Goal: Task Accomplishment & Management: Complete application form

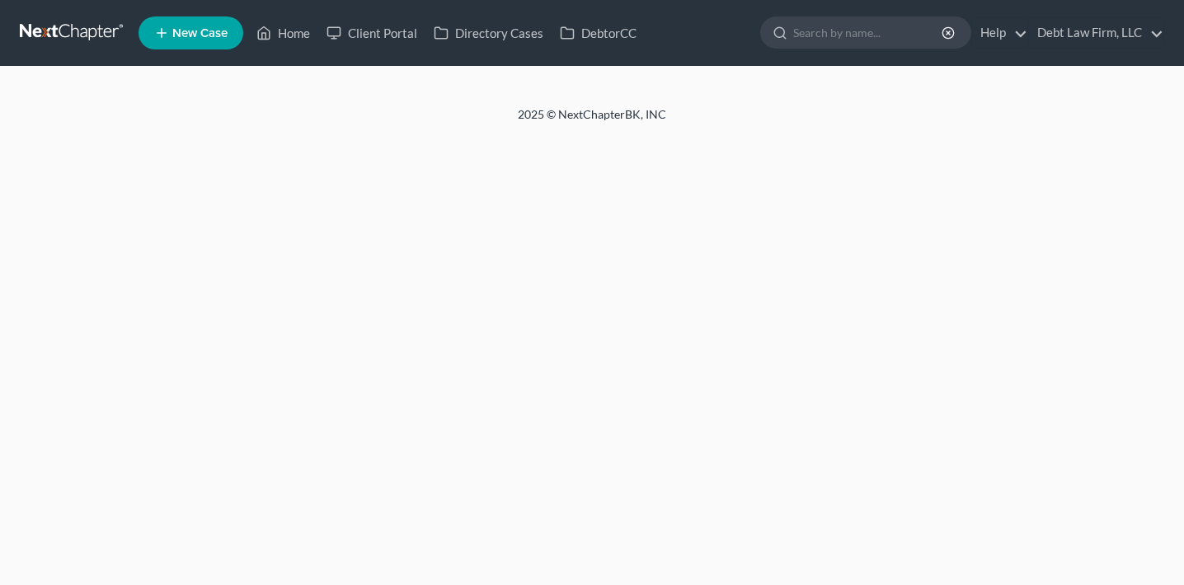
select select "3"
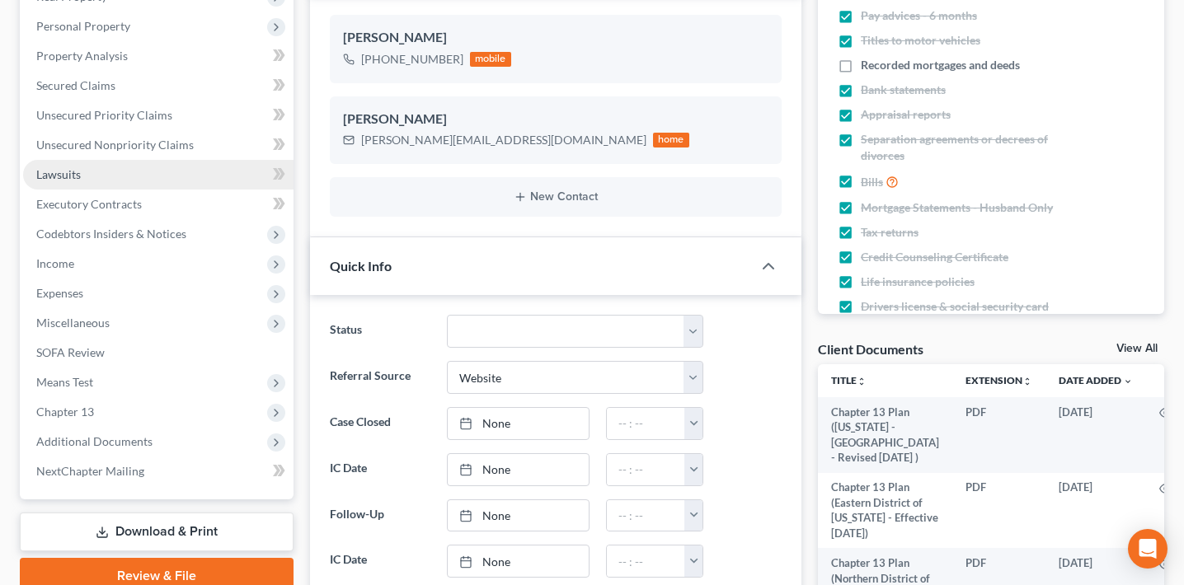
scroll to position [305, 0]
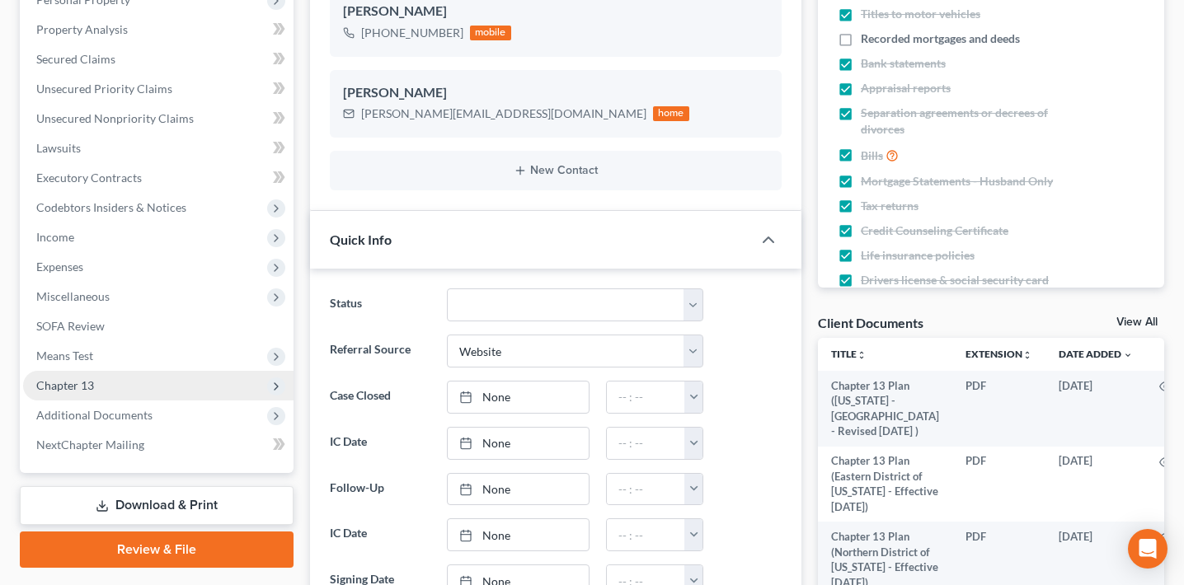
click at [142, 381] on span "Chapter 13" at bounding box center [158, 386] width 270 height 30
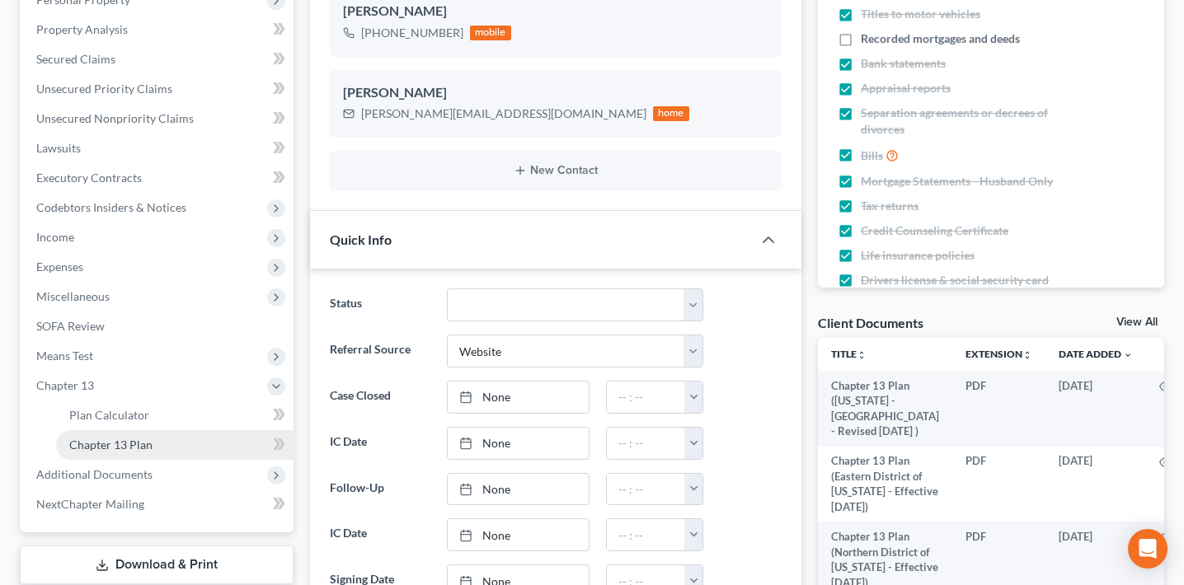
click at [153, 435] on link "Chapter 13 Plan" at bounding box center [174, 445] width 237 height 30
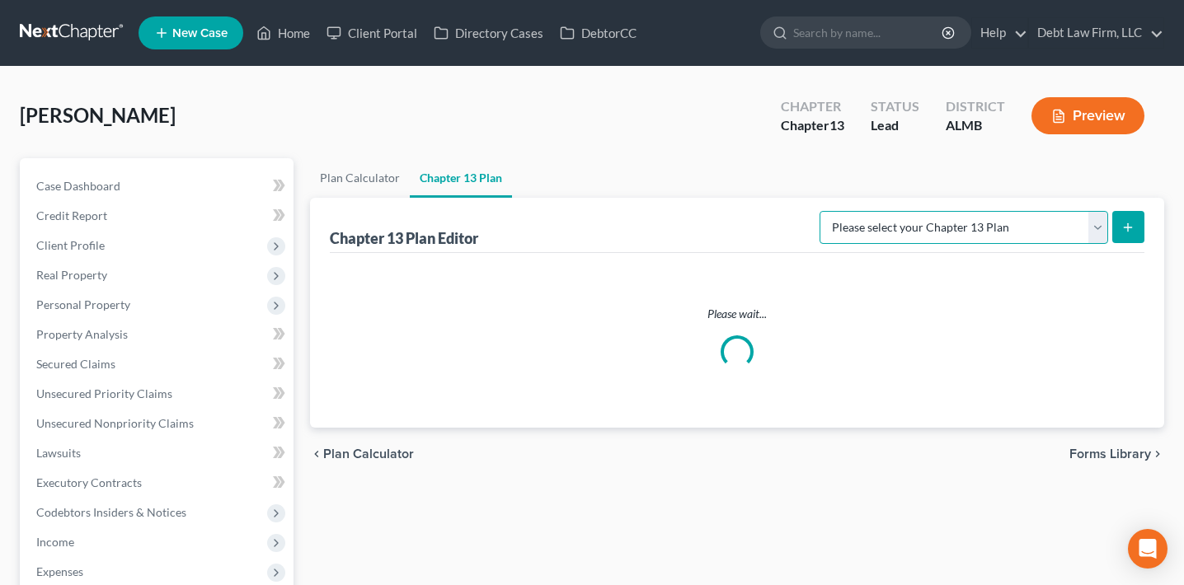
click at [1009, 228] on select "Please select your Chapter 13 Plan Middle District of [US_STATE] - Effective [D…" at bounding box center [963, 227] width 289 height 33
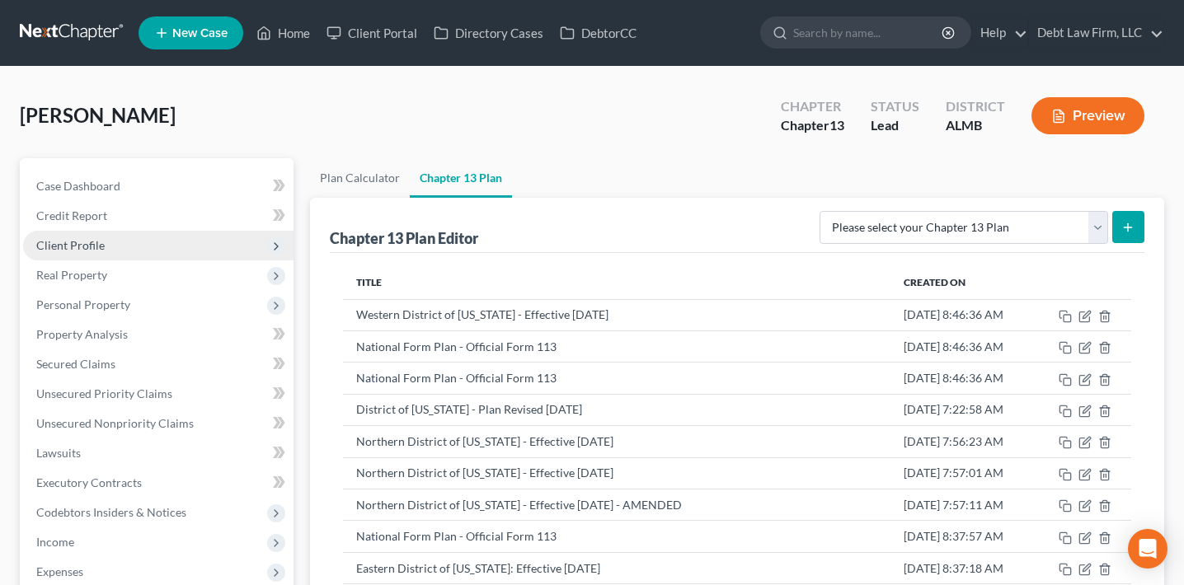
click at [194, 240] on span "Client Profile" at bounding box center [158, 246] width 270 height 30
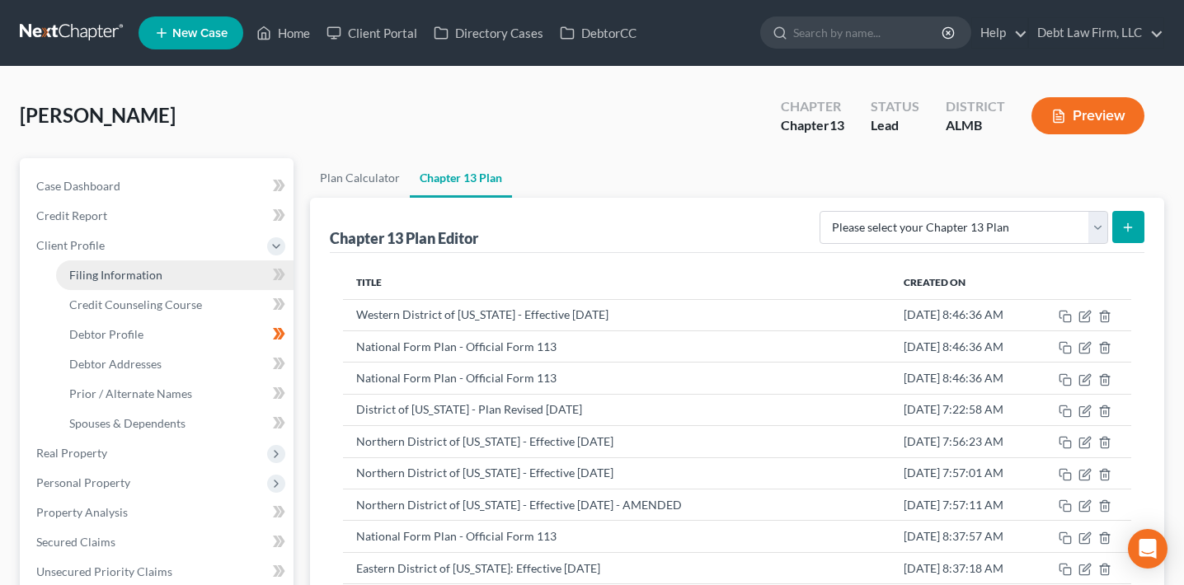
click at [193, 276] on link "Filing Information" at bounding box center [174, 275] width 237 height 30
select select "1"
select select "0"
select select "3"
select select "0"
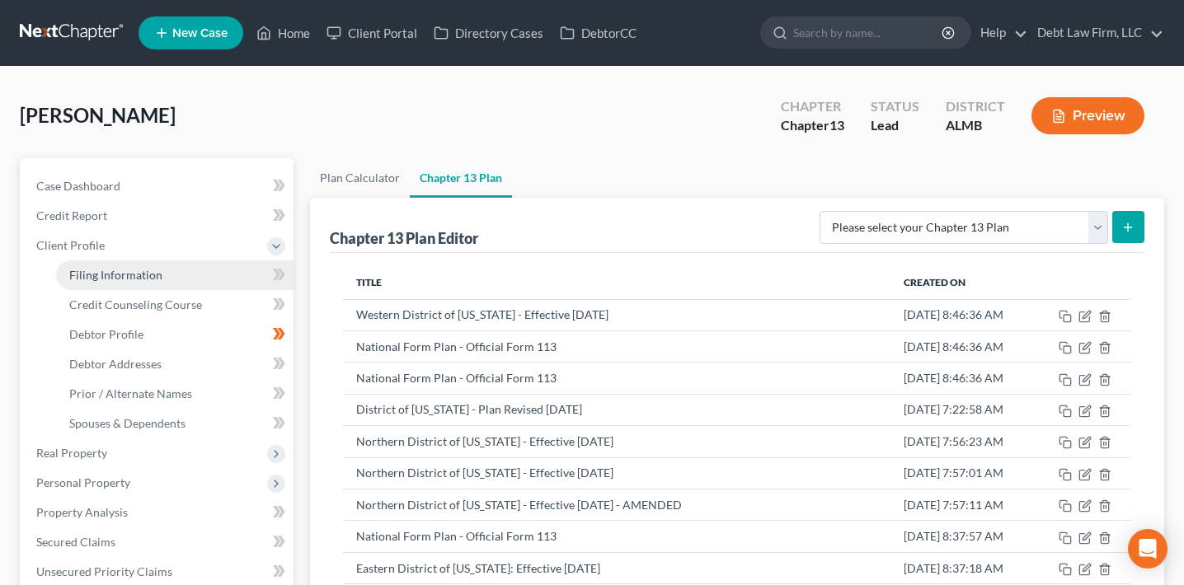
select select "50"
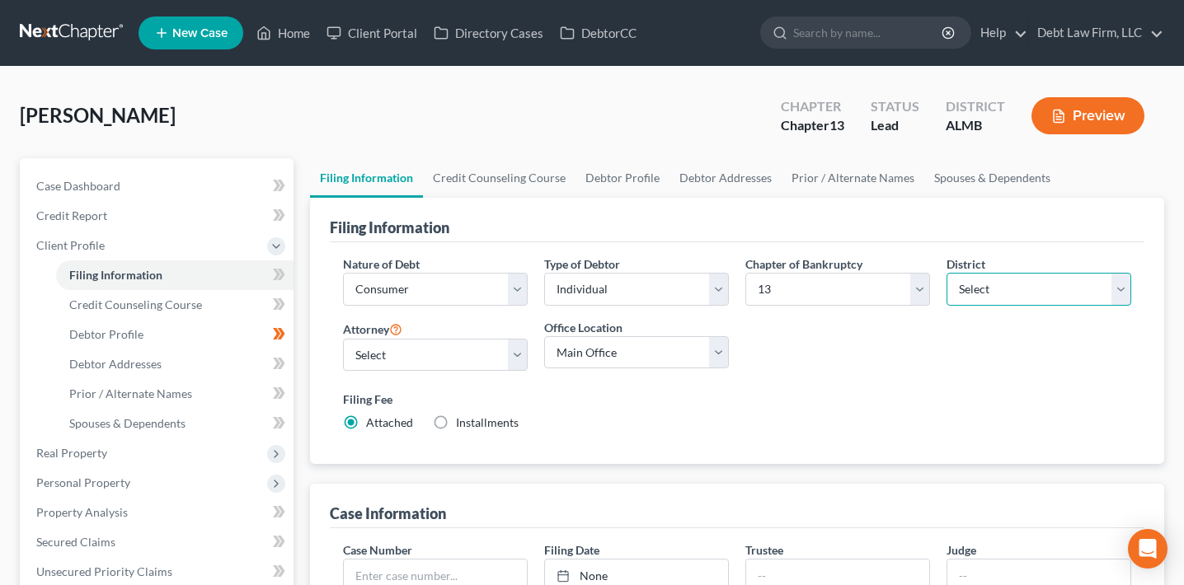
click at [1017, 284] on select "Select [US_STATE] - [GEOGRAPHIC_DATA] [US_STATE] - [GEOGRAPHIC_DATA][US_STATE] …" at bounding box center [1038, 289] width 185 height 33
select select "7"
click at [946, 273] on select "Select [US_STATE] - [GEOGRAPHIC_DATA] [US_STATE] - [GEOGRAPHIC_DATA][US_STATE] …" at bounding box center [1038, 289] width 185 height 33
click at [986, 405] on label "Filing Fee" at bounding box center [737, 401] width 788 height 20
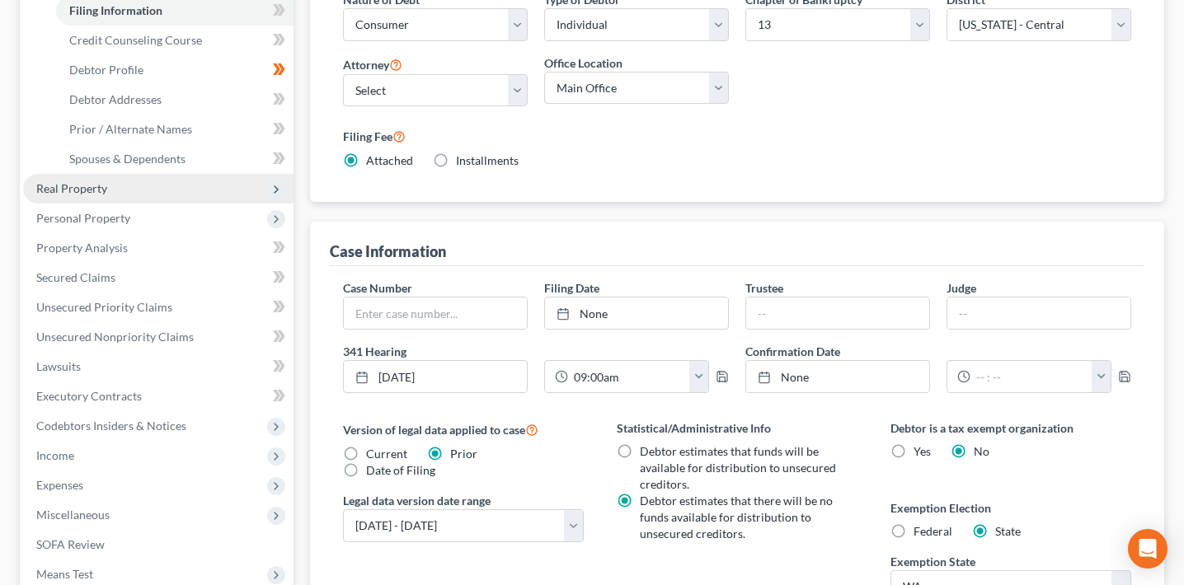
scroll to position [390, 0]
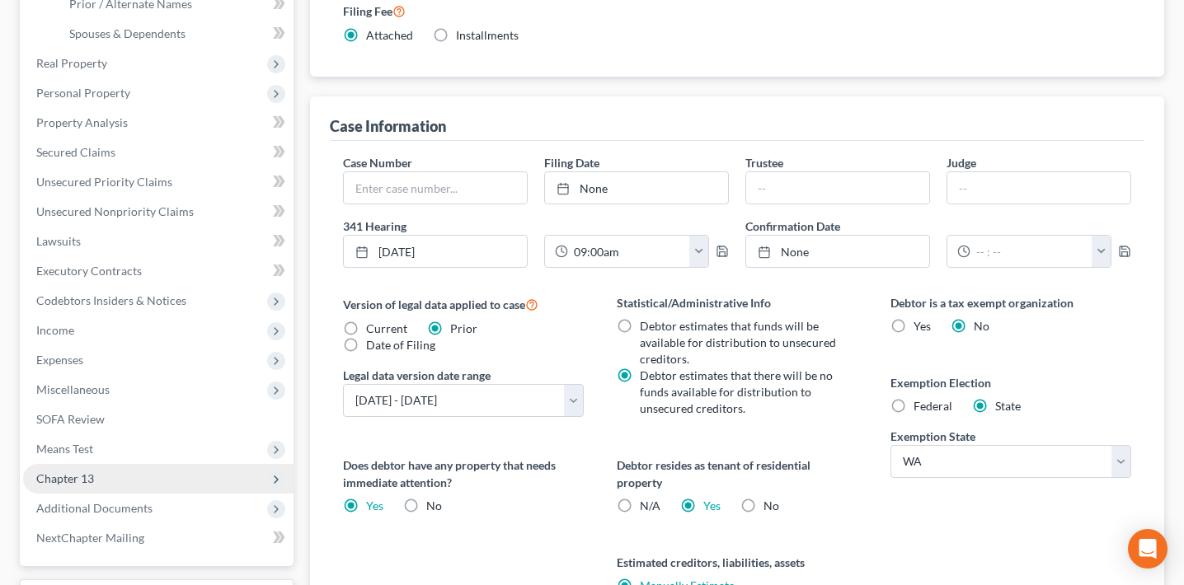
click at [164, 476] on span "Chapter 13" at bounding box center [158, 479] width 270 height 30
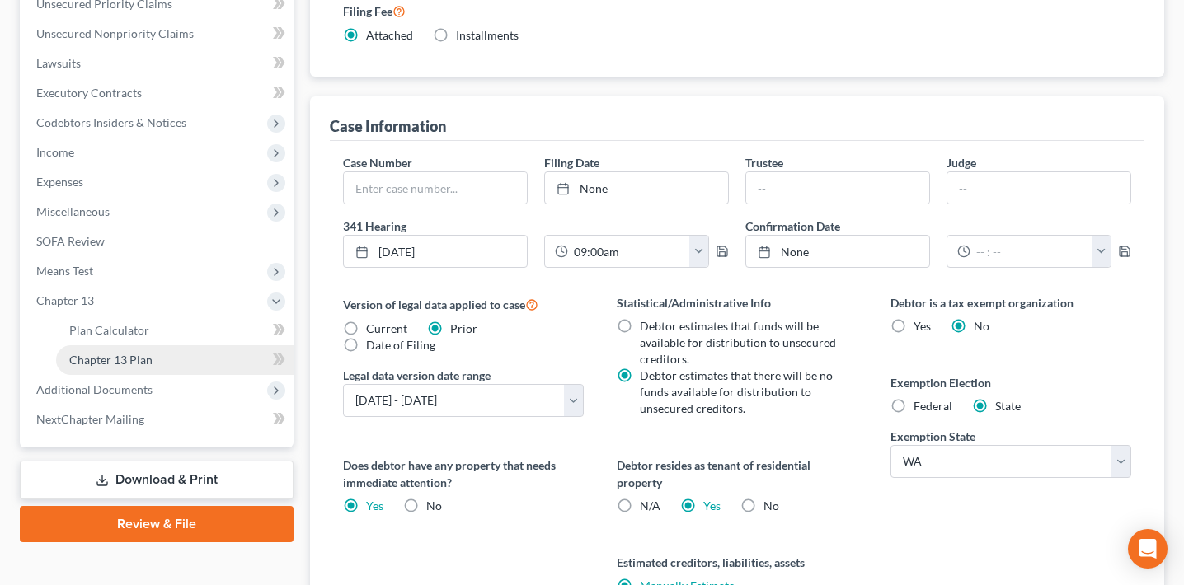
click at [181, 364] on link "Chapter 13 Plan" at bounding box center [174, 360] width 237 height 30
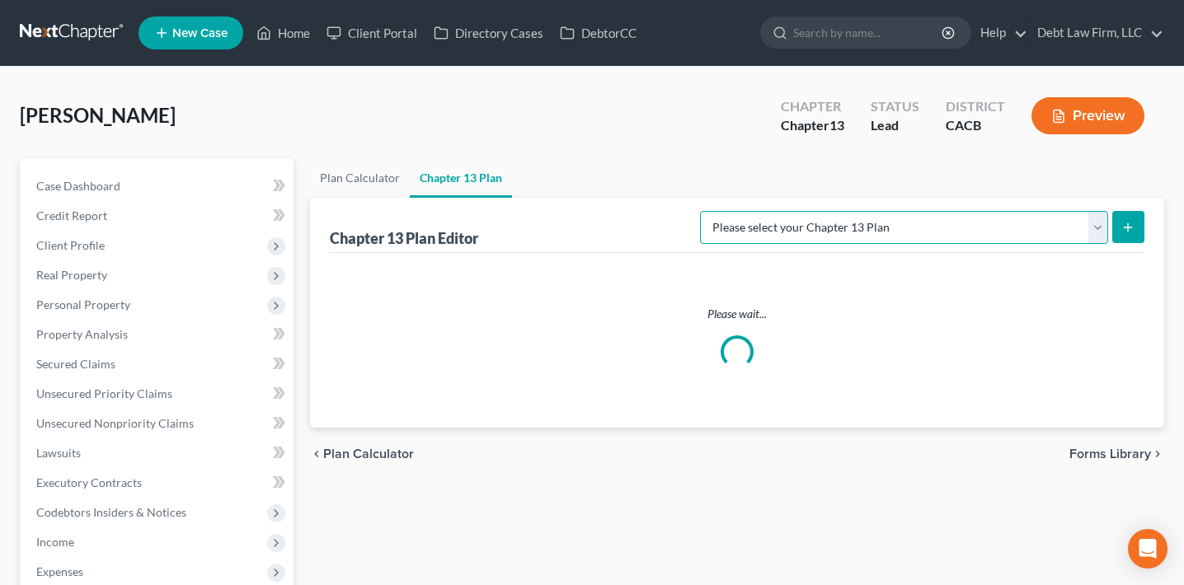
click at [1022, 227] on select "Please select your Chapter 13 Plan [GEOGRAPHIC_DATA] of [US_STATE] - Effective …" at bounding box center [904, 227] width 408 height 33
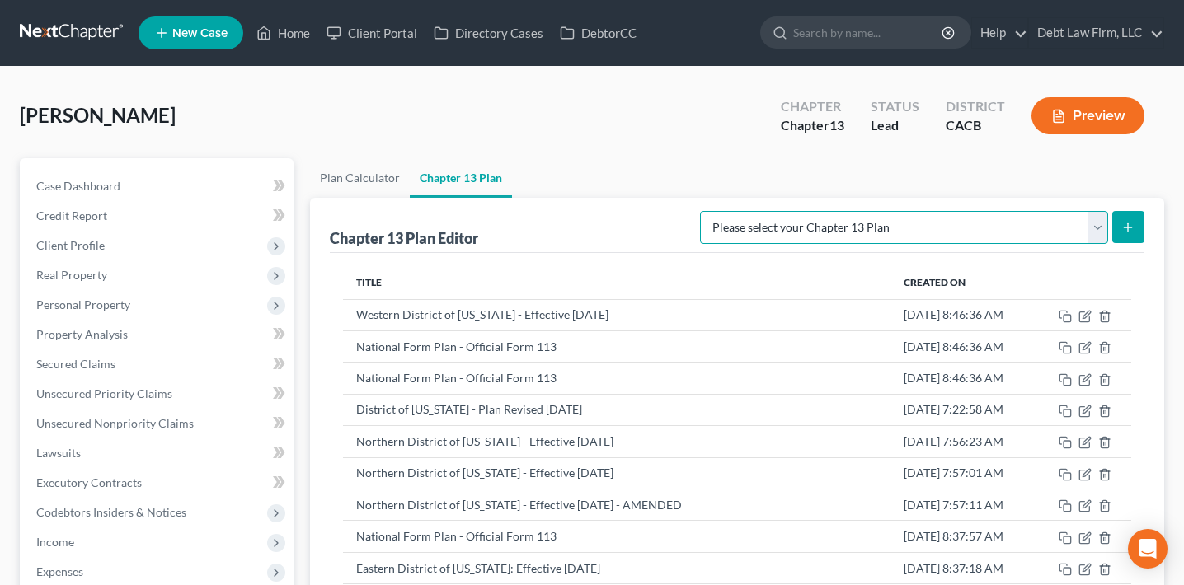
select select "2"
click at [730, 211] on select "Please select your Chapter 13 Plan [GEOGRAPHIC_DATA] of [US_STATE] - Effective …" at bounding box center [904, 227] width 408 height 33
click at [1124, 224] on icon "submit" at bounding box center [1127, 227] width 13 height 13
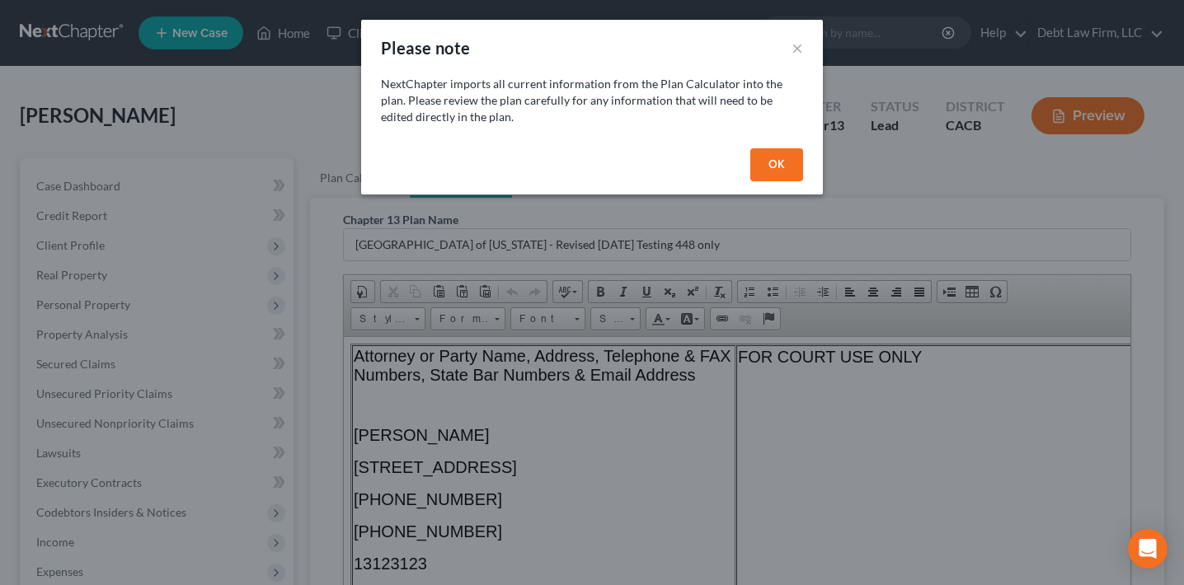
drag, startPoint x: 1124, startPoint y: 224, endPoint x: 871, endPoint y: 224, distance: 253.1
click at [872, 224] on div "Please note × NextChapter imports all current information from the Plan Calcula…" at bounding box center [592, 292] width 1184 height 585
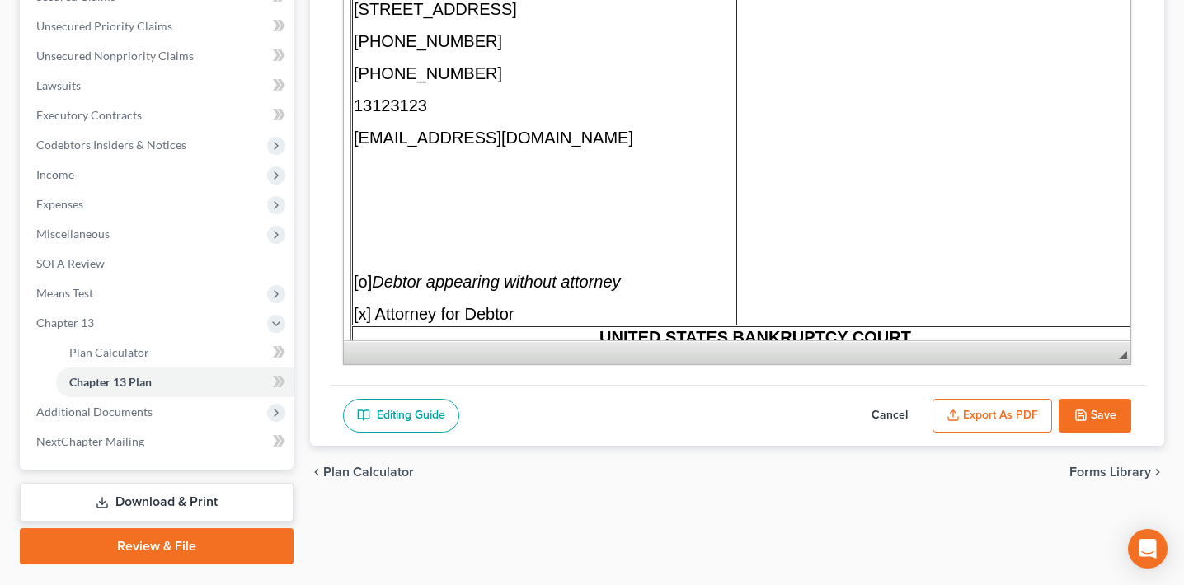
scroll to position [194, 0]
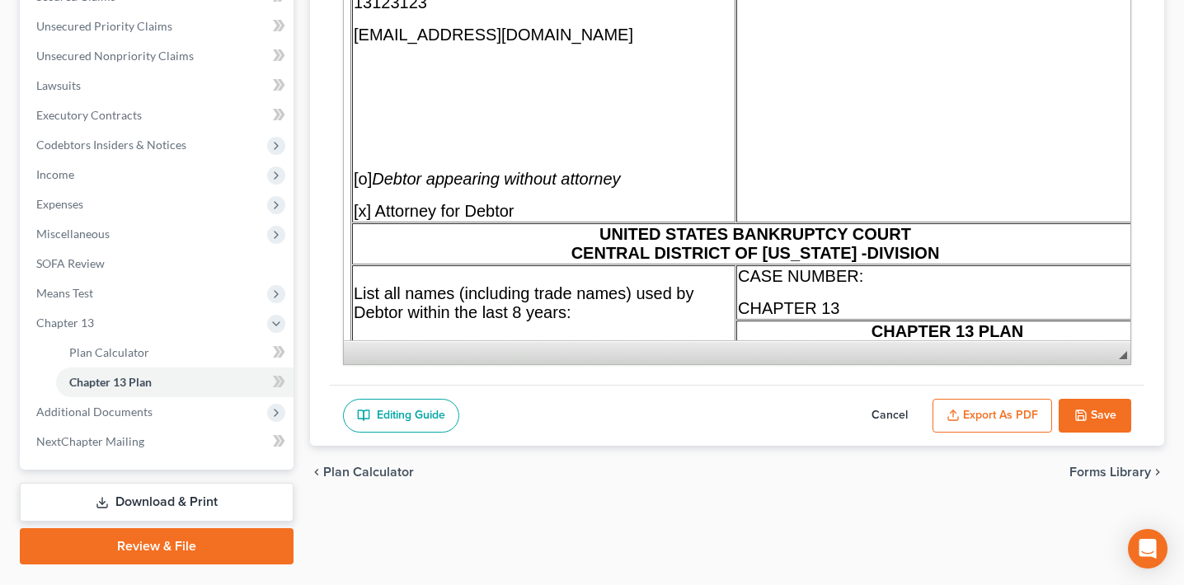
click at [998, 416] on button "Export as PDF" at bounding box center [992, 416] width 120 height 35
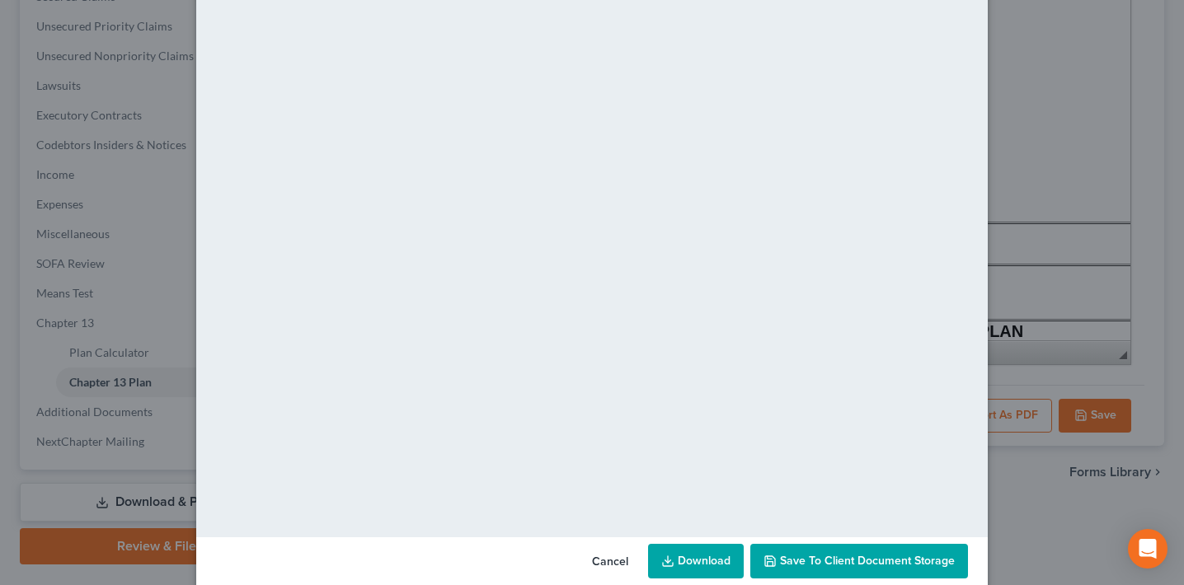
scroll to position [87, 0]
